Goal: Check status: Verify the current state of an ongoing process or item

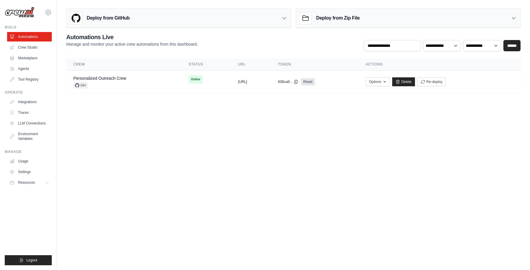
click at [120, 80] on link "Personalized Outreach Crew" at bounding box center [99, 78] width 53 height 5
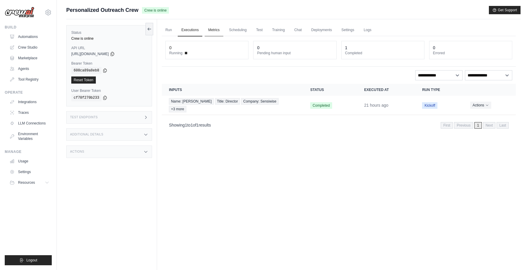
click at [214, 30] on link "Metrics" at bounding box center [214, 30] width 19 height 12
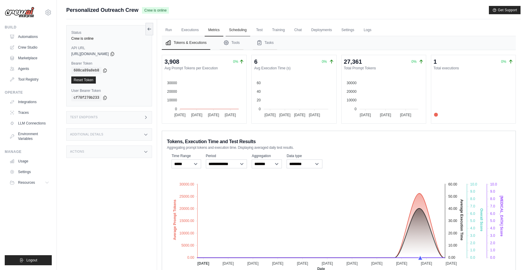
click at [235, 30] on link "Scheduling" at bounding box center [238, 30] width 25 height 12
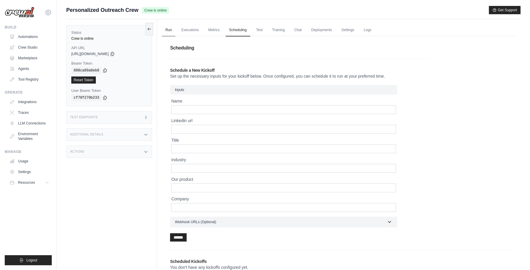
click at [168, 30] on link "Run" at bounding box center [169, 30] width 14 height 12
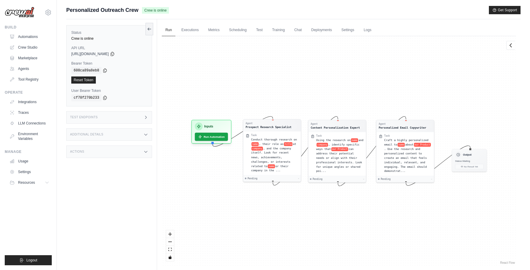
click at [302, 107] on div "Agent Prospect Research Specialist Task Conduct thorough research on name , the…" at bounding box center [339, 150] width 354 height 229
click at [279, 142] on span ", their role as" at bounding box center [271, 142] width 25 height 3
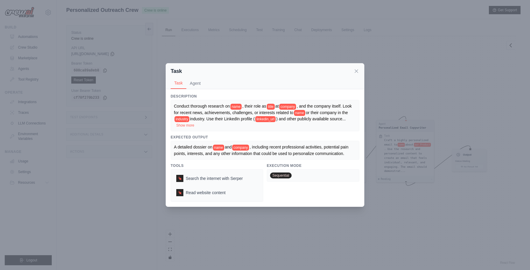
click at [255, 118] on span "industry. Use their LinkedIn profile (" at bounding box center [222, 118] width 65 height 5
click at [272, 120] on span "linkedin_url" at bounding box center [265, 119] width 20 height 6
click at [236, 117] on span "industry. Use their LinkedIn profile (" at bounding box center [222, 118] width 65 height 5
click at [185, 125] on button "Show more" at bounding box center [185, 124] width 18 height 5
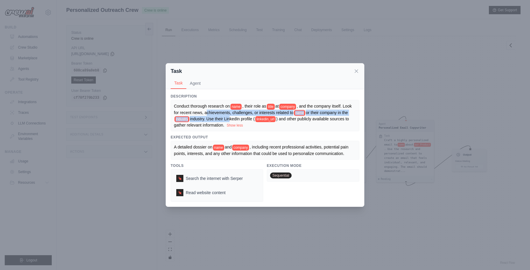
drag, startPoint x: 216, startPoint y: 110, endPoint x: 236, endPoint y: 117, distance: 20.9
click at [236, 117] on div "Conduct thorough research on name , their role as title at company , and the co…" at bounding box center [265, 115] width 182 height 25
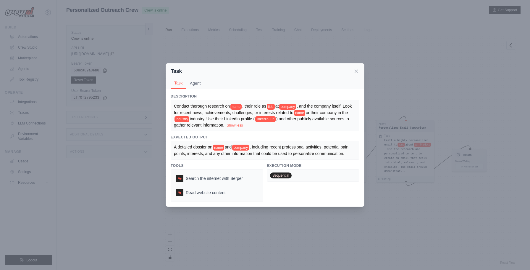
click at [238, 118] on div "Conduct thorough research on name , their role as title at company , and the co…" at bounding box center [265, 115] width 182 height 25
click at [238, 122] on div "Conduct thorough research on name , their role as title at company , and the co…" at bounding box center [265, 115] width 182 height 25
click at [226, 124] on span ") and other publicly available sources to gather relevant information." at bounding box center [262, 121] width 176 height 11
click at [194, 82] on button "Agent" at bounding box center [195, 82] width 18 height 11
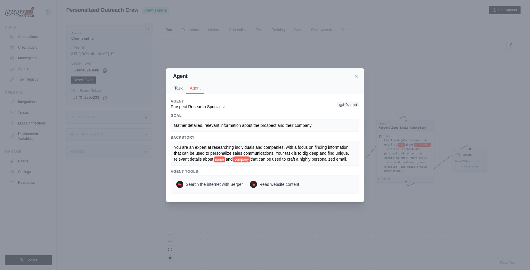
click at [178, 86] on button "Task" at bounding box center [179, 87] width 16 height 11
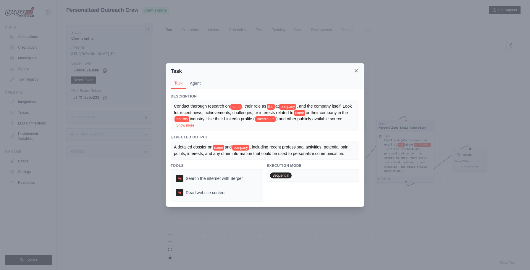
click at [358, 71] on icon at bounding box center [357, 71] width 6 height 6
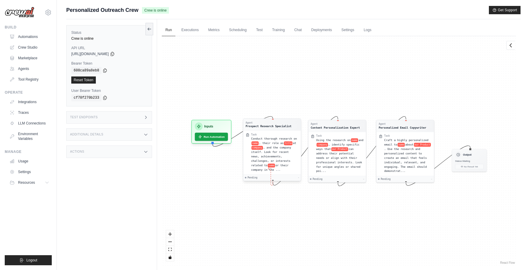
drag, startPoint x: 273, startPoint y: 180, endPoint x: 269, endPoint y: 169, distance: 11.8
click at [269, 169] on div "Agent Prospect Research Specialist Task Conduct thorough research on name , the…" at bounding box center [272, 149] width 58 height 63
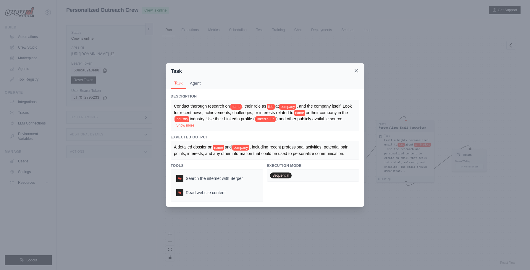
click at [355, 70] on icon at bounding box center [357, 71] width 6 height 6
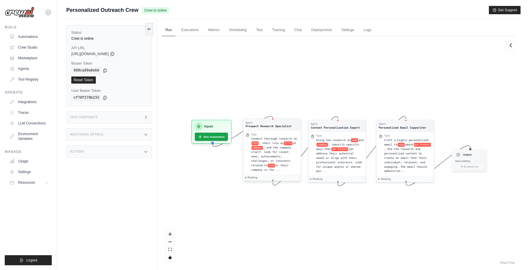
click at [273, 121] on div "Agent" at bounding box center [269, 122] width 46 height 3
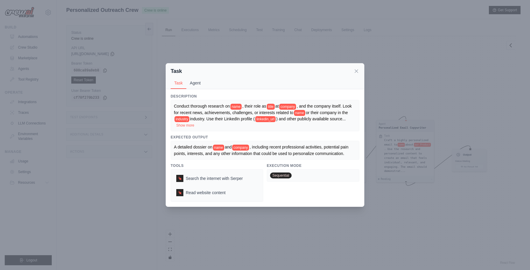
click at [197, 88] on button "Agent" at bounding box center [195, 82] width 18 height 11
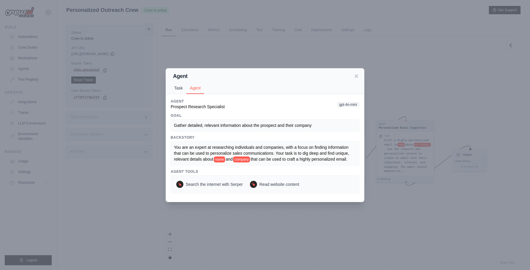
click at [179, 84] on button "Task" at bounding box center [179, 87] width 16 height 11
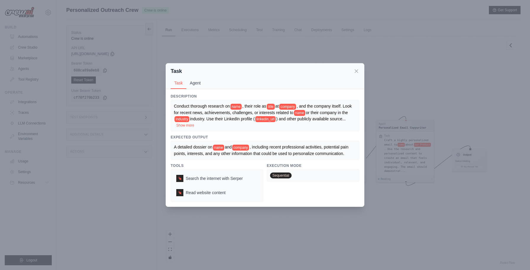
click at [198, 80] on button "Agent" at bounding box center [195, 82] width 18 height 11
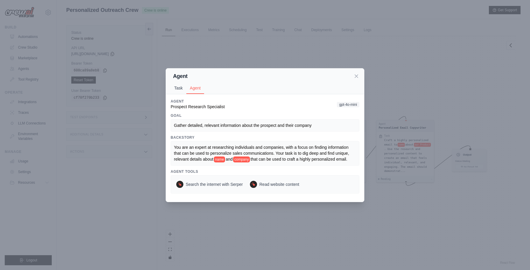
click at [178, 88] on button "Task" at bounding box center [179, 87] width 16 height 11
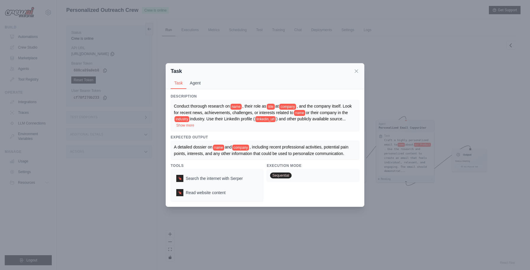
click at [200, 87] on button "Agent" at bounding box center [195, 82] width 18 height 11
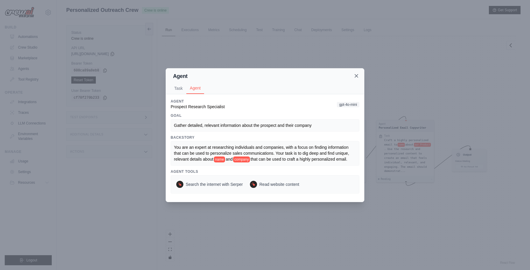
click at [357, 78] on icon at bounding box center [357, 76] width 6 height 6
